Goal: Transaction & Acquisition: Purchase product/service

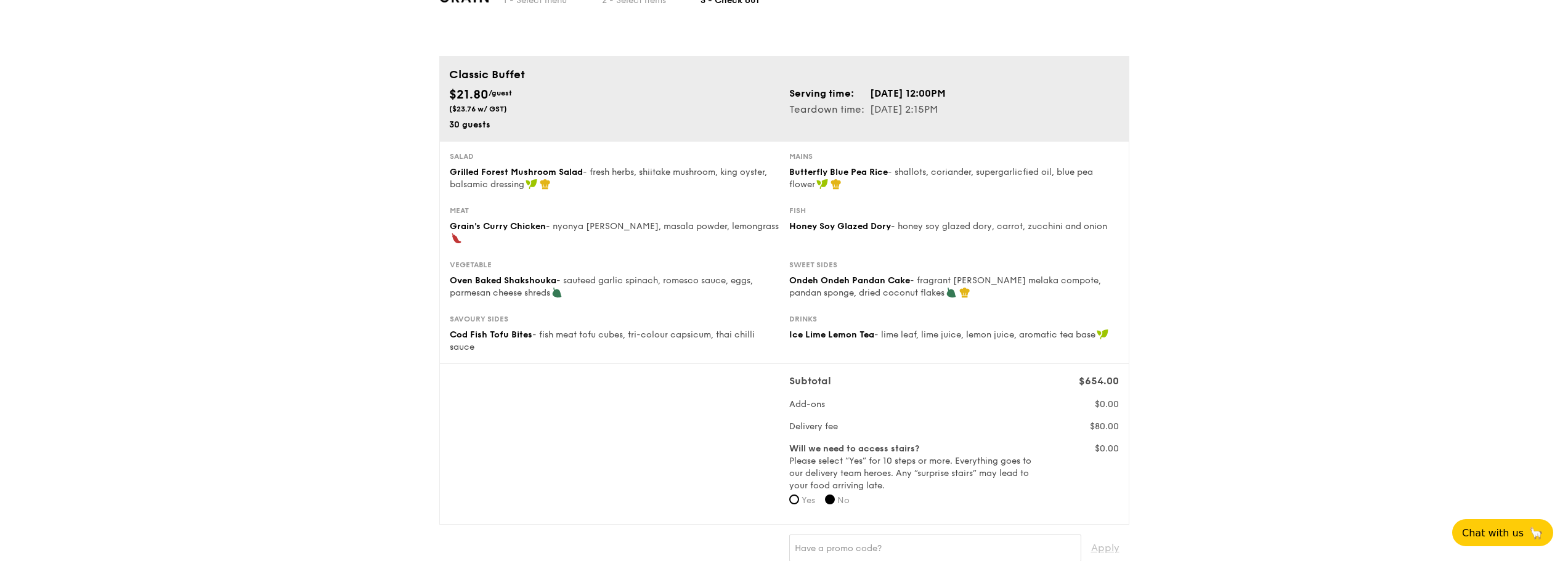
scroll to position [61, 0]
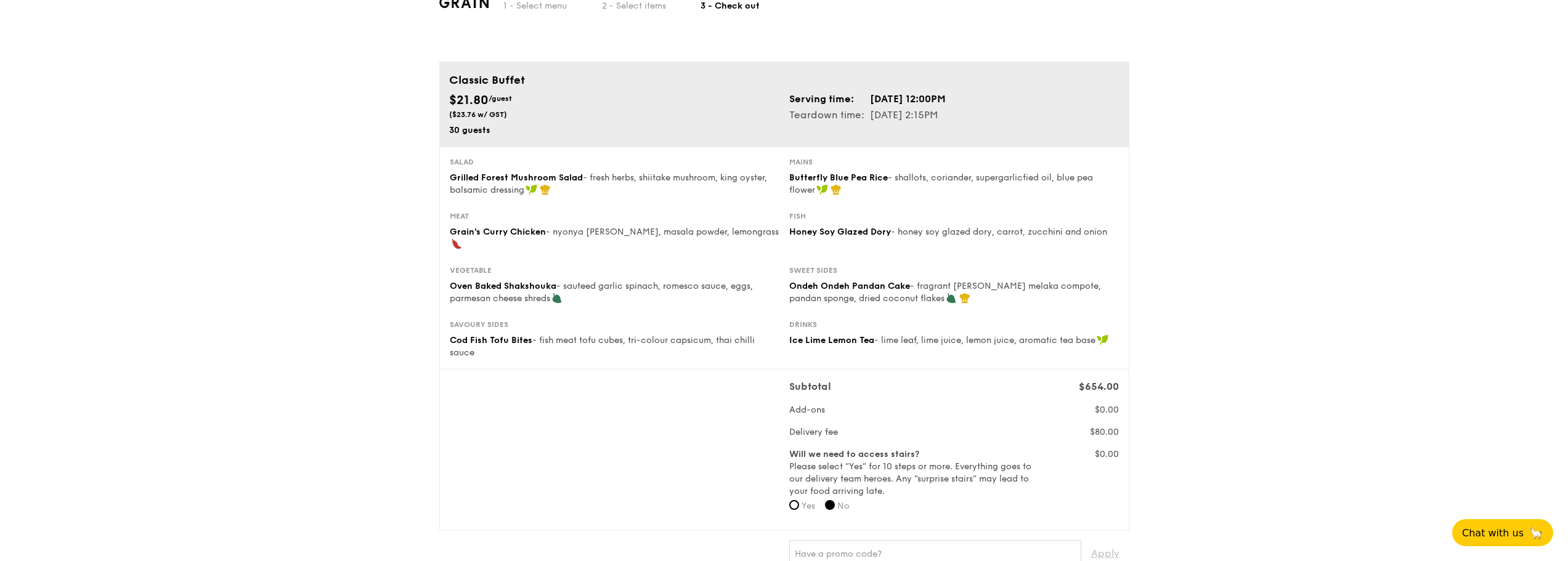
drag, startPoint x: 792, startPoint y: 118, endPoint x: 940, endPoint y: 113, distance: 148.1
click at [940, 113] on tr "Teardown time: [DATE] 2:15PM" at bounding box center [868, 115] width 157 height 16
click at [941, 131] on div "$21.80 /guest ($23.76 w/ GST) 30 guests Serving time: [DATE] 12:00PM Teardown t…" at bounding box center [784, 114] width 680 height 46
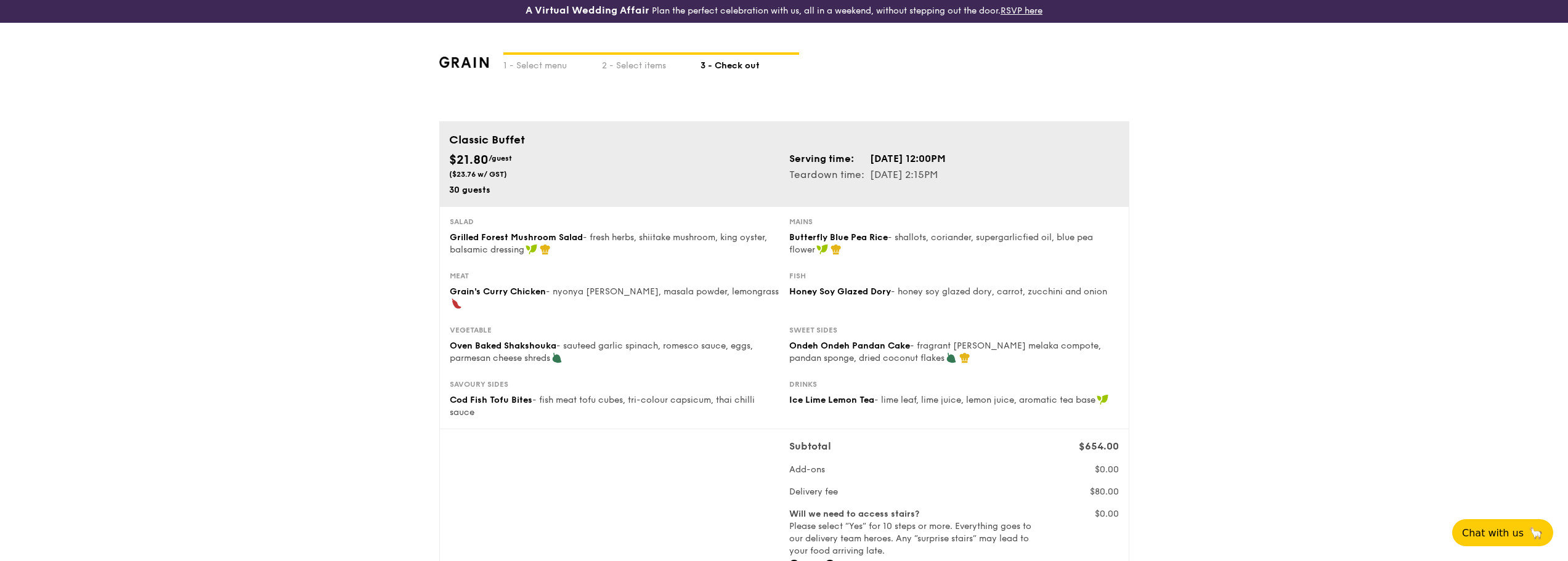
scroll to position [0, 0]
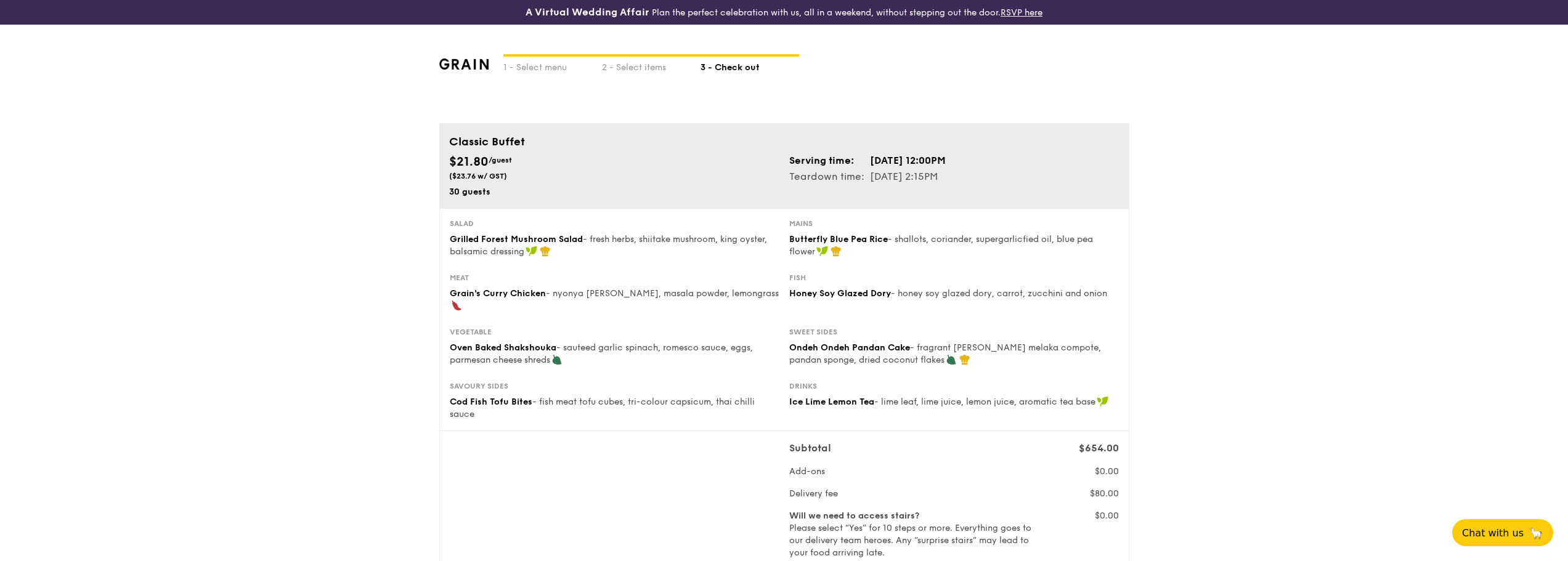
click at [645, 74] on div "1 - Select menu 2 - Select items 3 - Check out" at bounding box center [784, 74] width 690 height 98
click at [647, 70] on div "2 - Select items" at bounding box center [651, 65] width 98 height 17
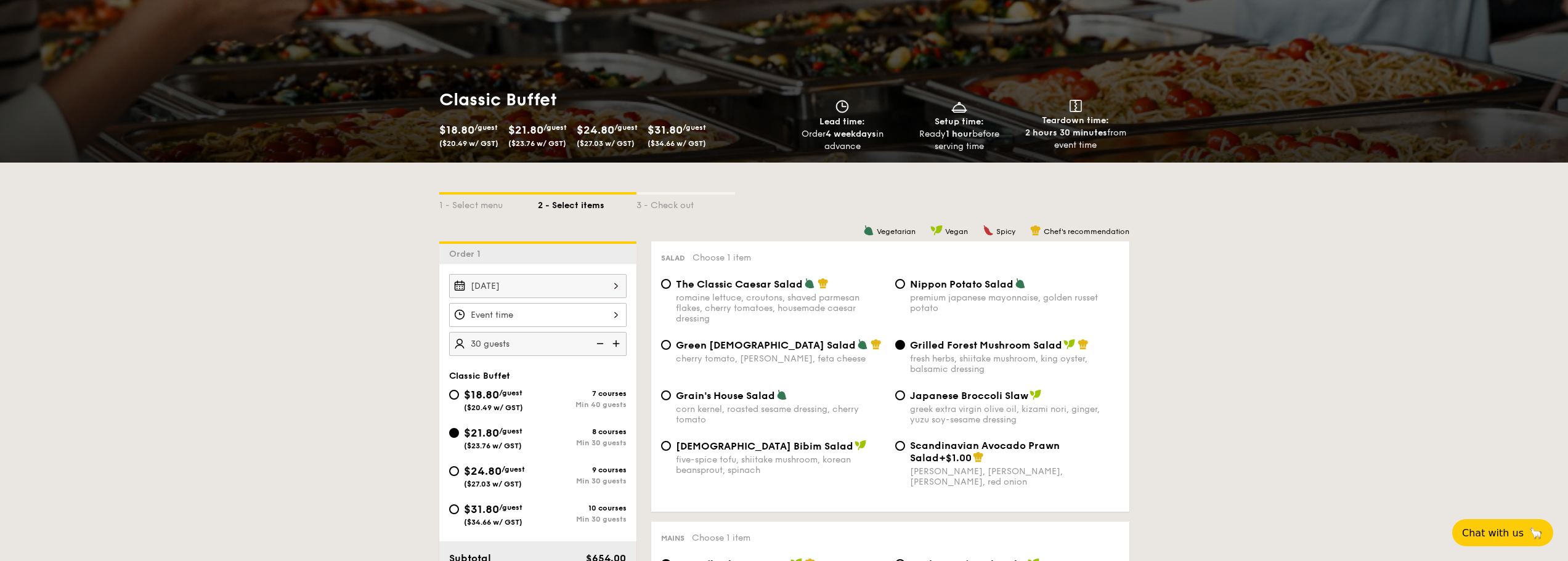
scroll to position [123, 0]
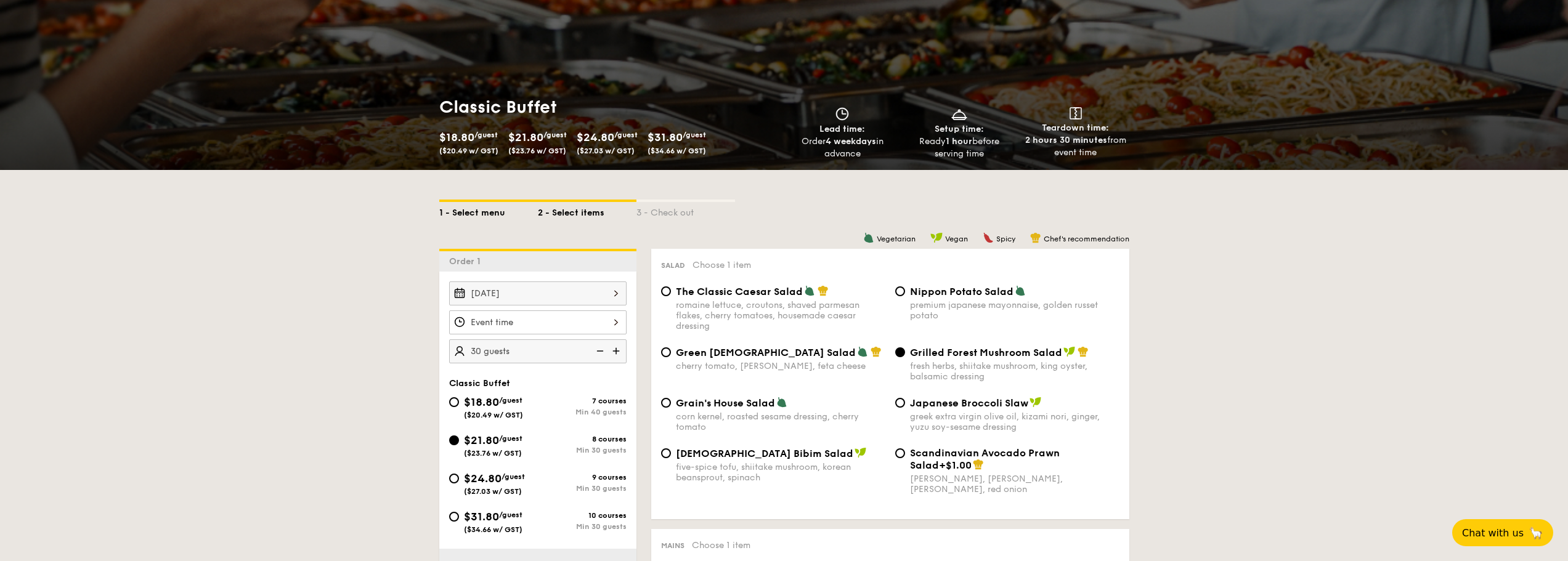
click at [463, 211] on div "1 - Select menu" at bounding box center [488, 210] width 98 height 17
select select
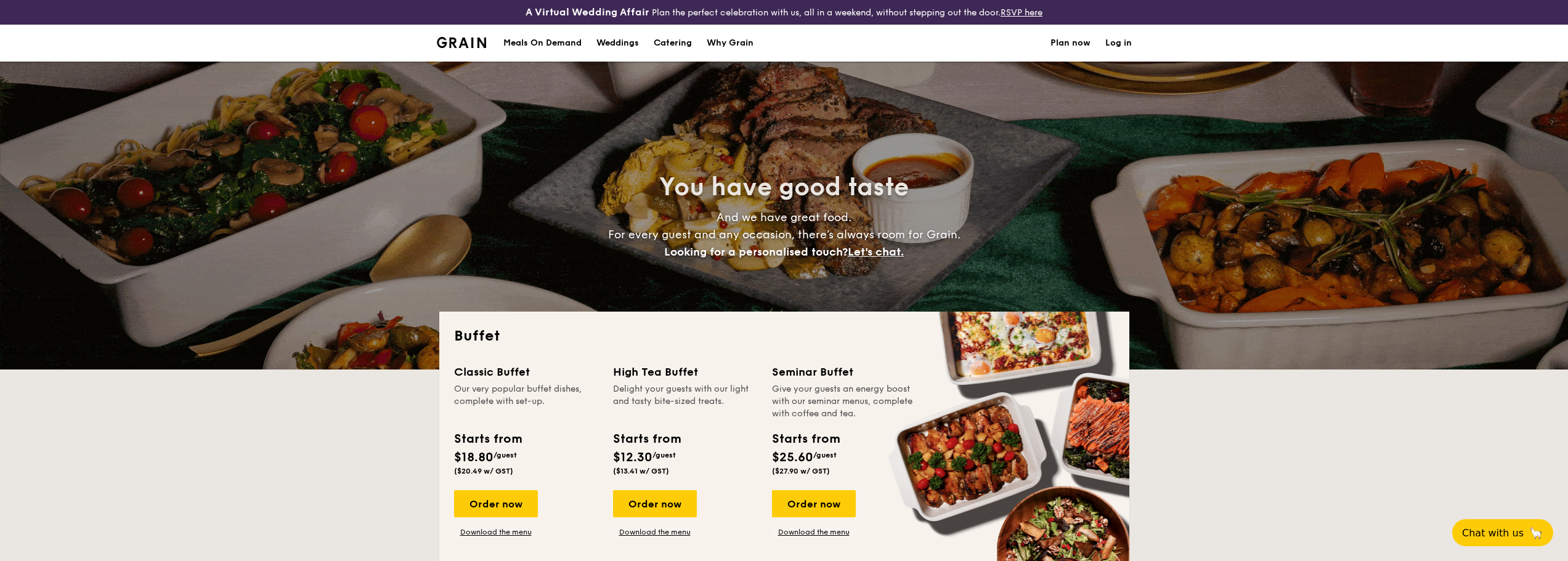
click at [680, 47] on h1 "Catering" at bounding box center [672, 43] width 38 height 37
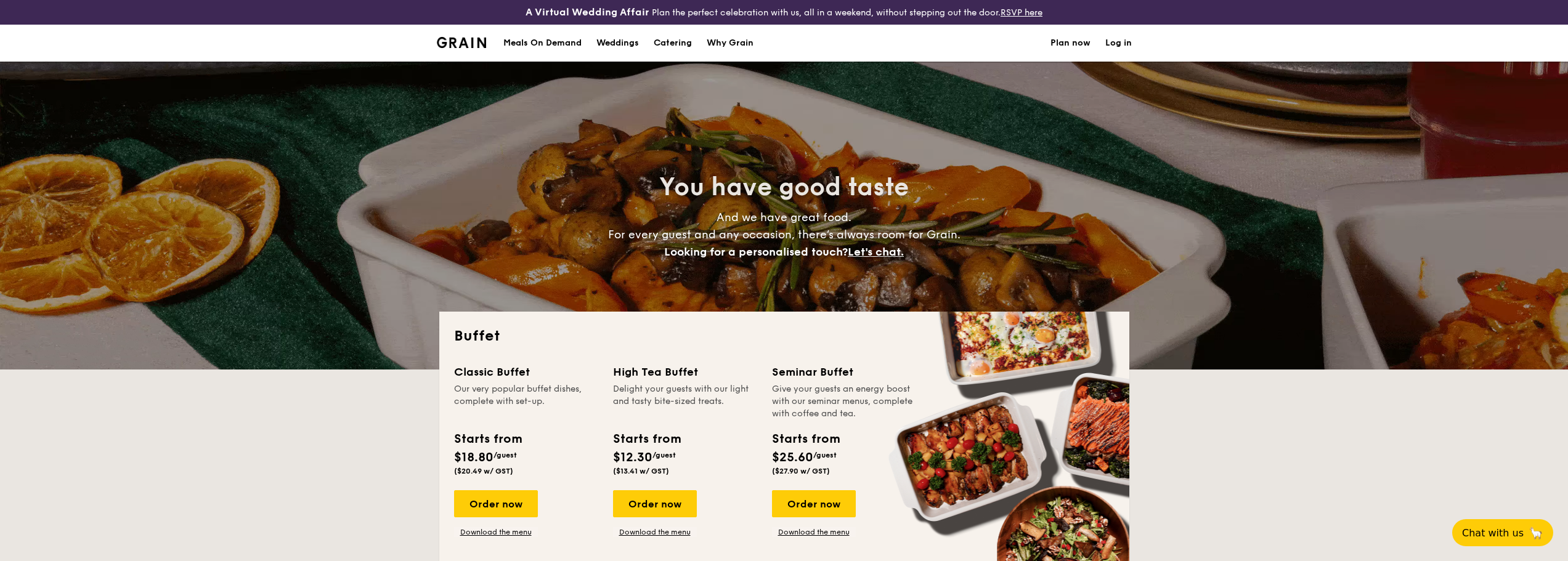
click at [680, 52] on h1 "Catering" at bounding box center [672, 43] width 38 height 37
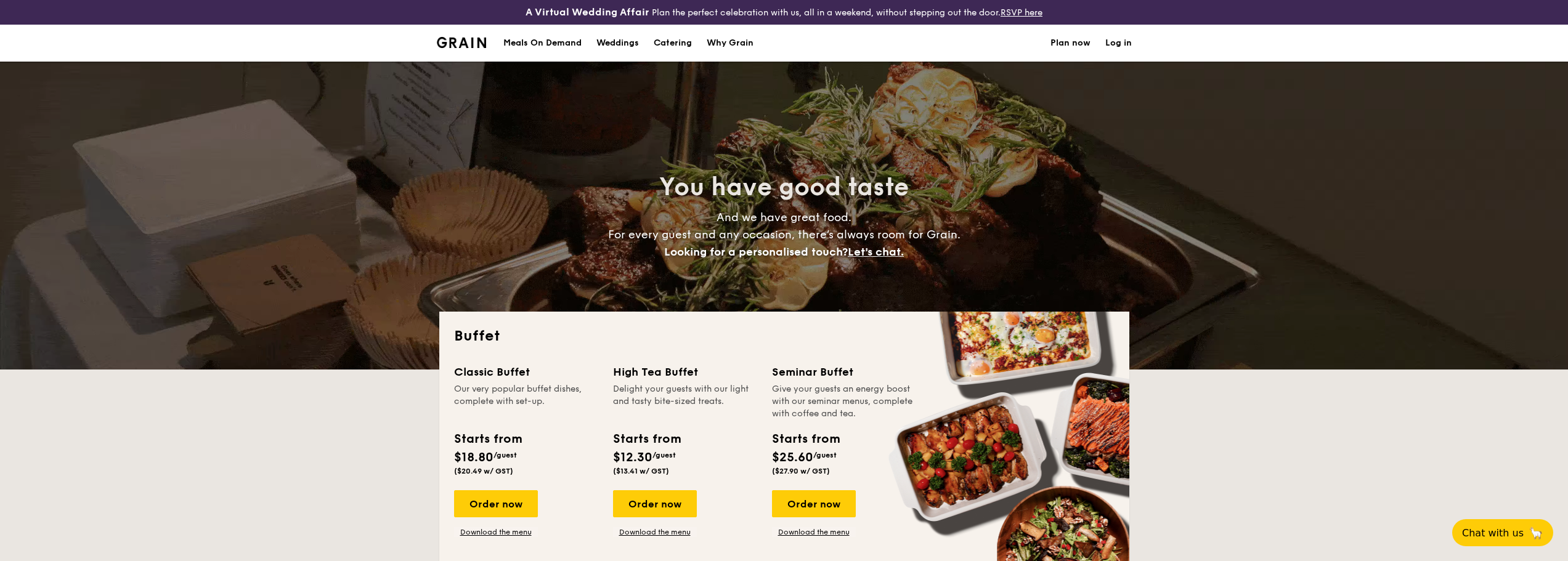
click at [680, 52] on h1 "Catering" at bounding box center [672, 43] width 38 height 37
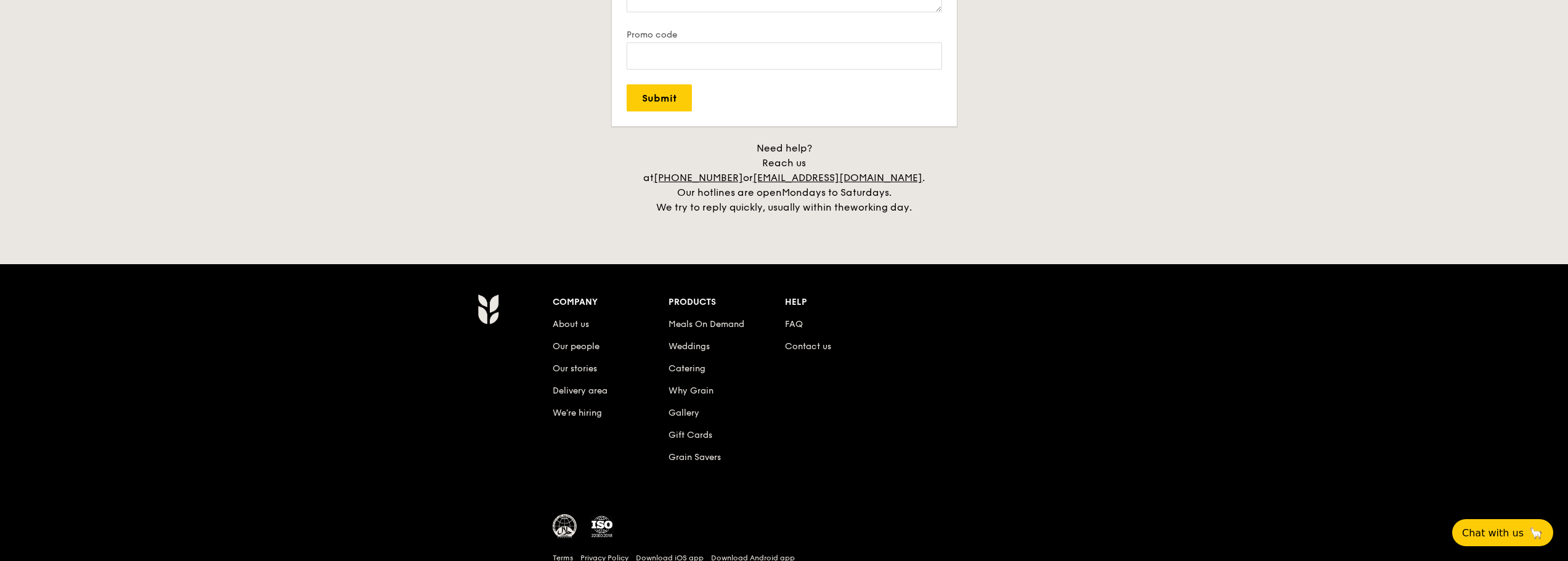
scroll to position [2525, 0]
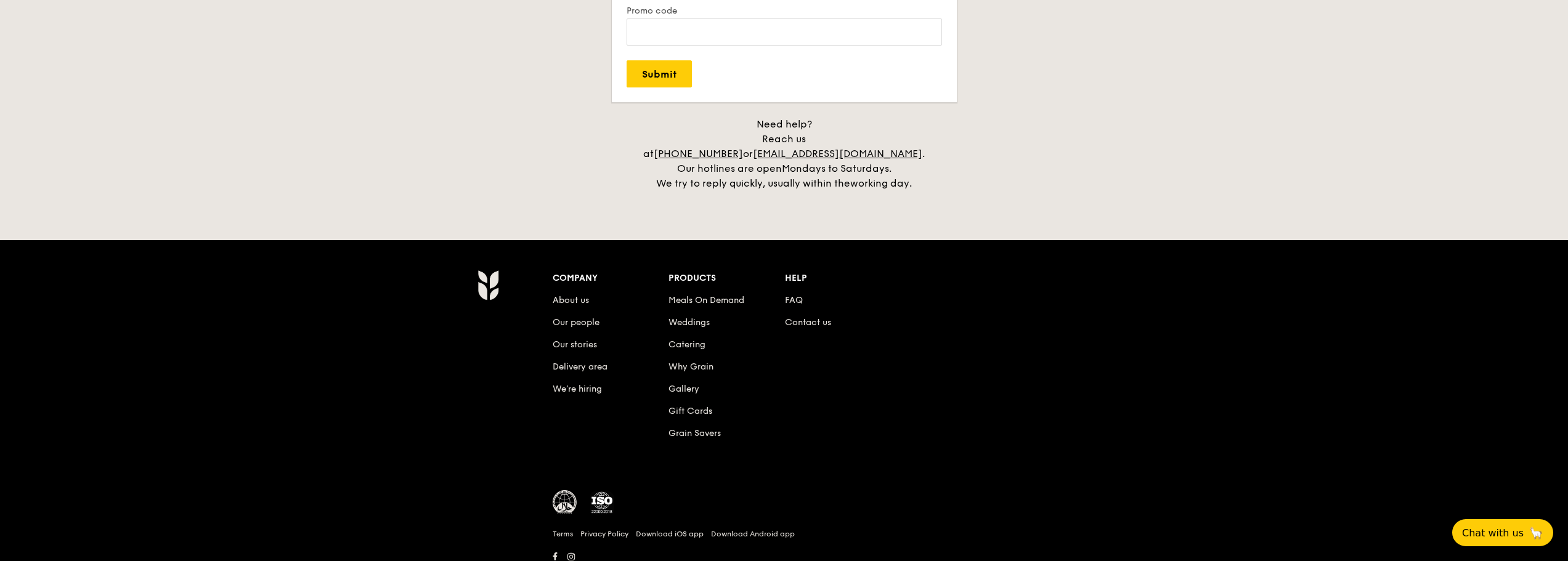
click at [793, 287] on li "FAQ" at bounding box center [842, 298] width 116 height 22
click at [789, 295] on link "FAQ" at bounding box center [793, 300] width 18 height 11
